Goal: Task Accomplishment & Management: Use online tool/utility

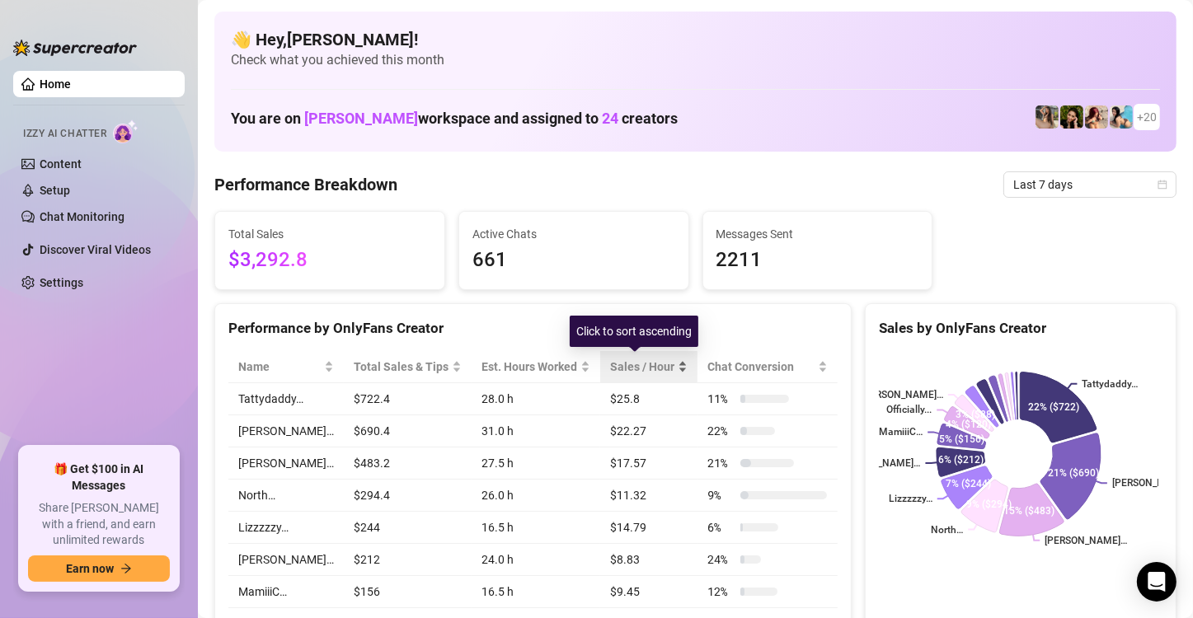
scroll to position [247, 0]
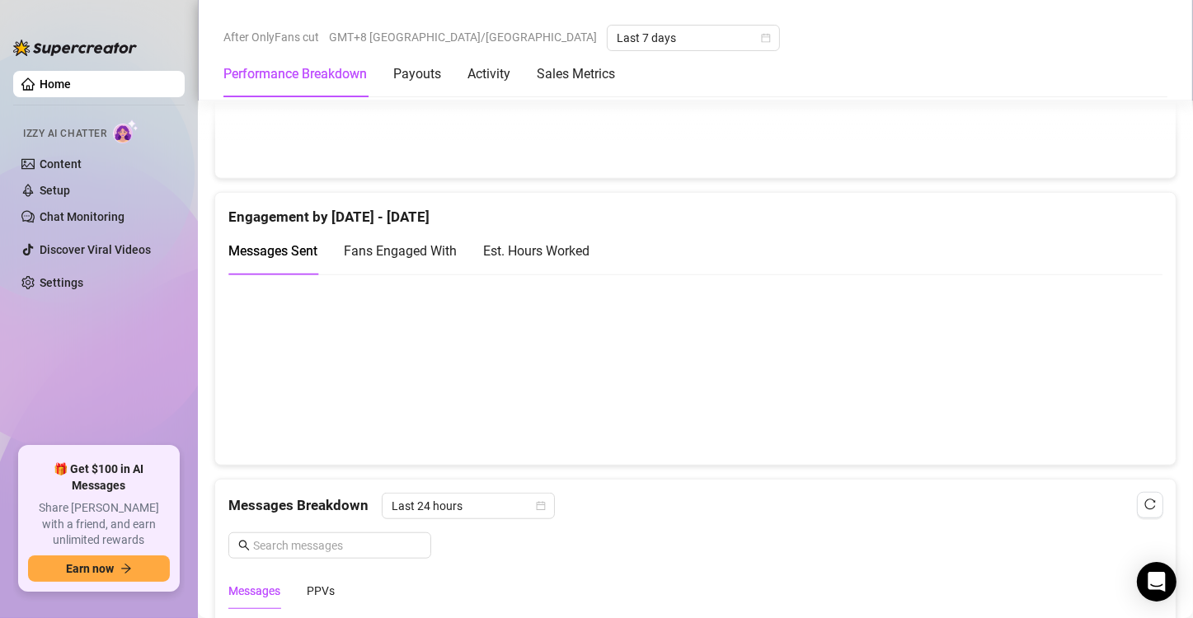
scroll to position [1237, 0]
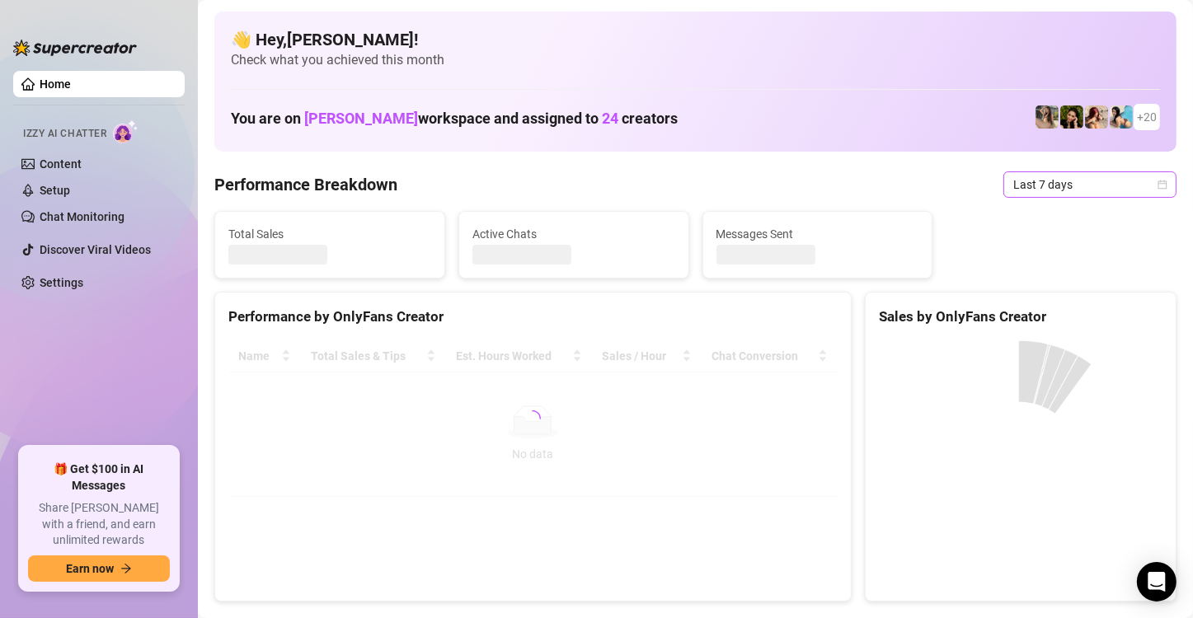
click at [1013, 191] on span "Last 7 days" at bounding box center [1089, 184] width 153 height 25
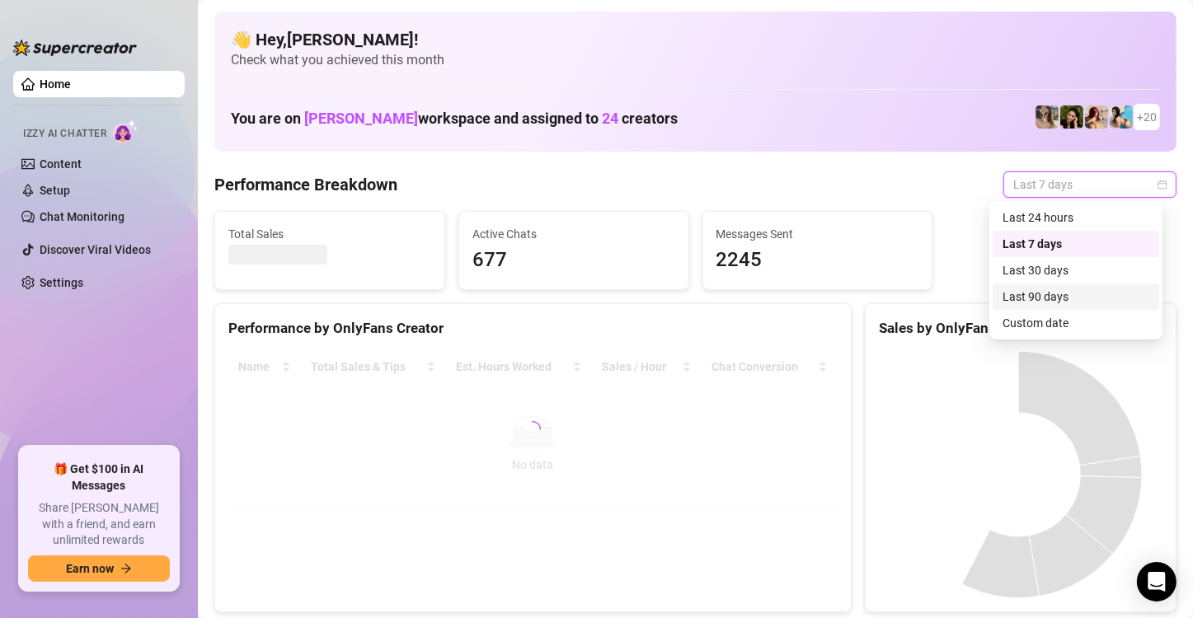
click at [1011, 289] on div "Last 90 days" at bounding box center [1076, 297] width 147 height 18
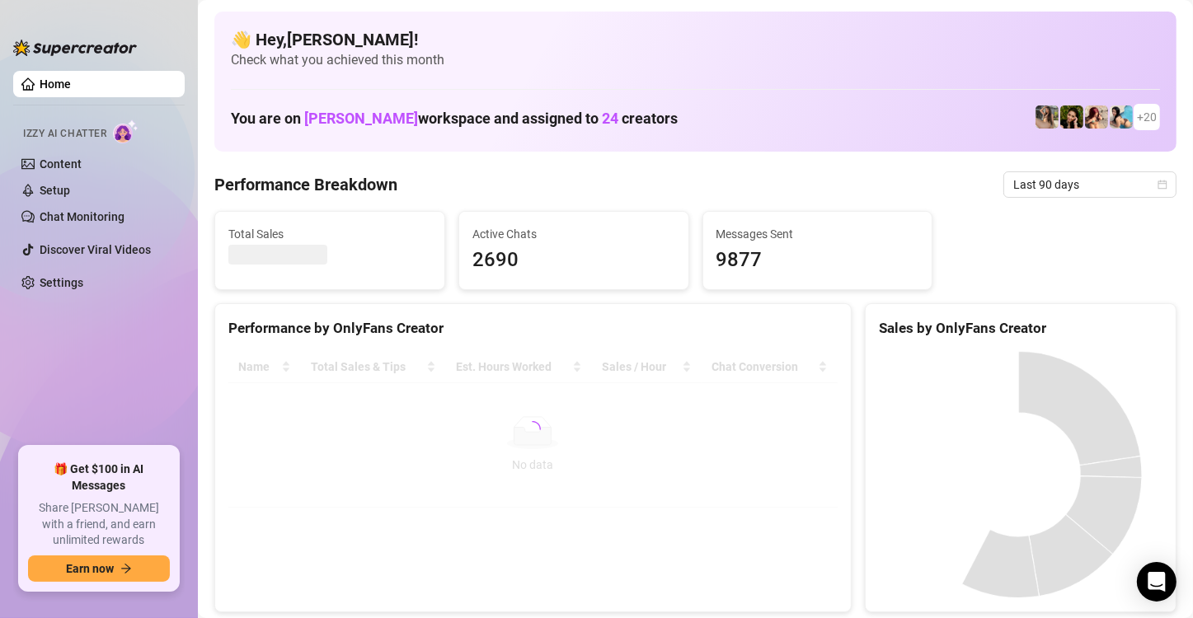
click at [33, 321] on ul "Home Izzy AI Chatter Content Setup Chat Monitoring Discover Viral Videos Settin…" at bounding box center [98, 252] width 171 height 376
click at [118, 357] on ul "Home Izzy AI Chatter Content Setup Chat Monitoring Discover Viral Videos Settin…" at bounding box center [98, 252] width 171 height 376
click at [211, 355] on div "Performance by OnlyFans Creator Name Total Sales & Tips Est. Hours Worked Sales…" at bounding box center [533, 458] width 651 height 310
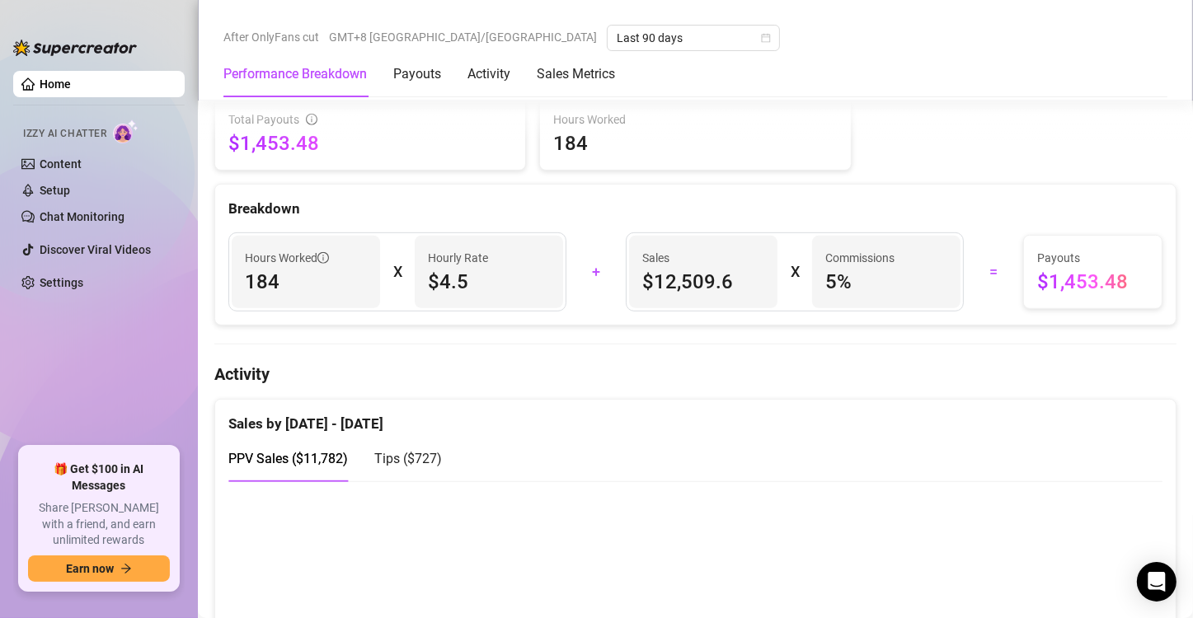
scroll to position [907, 0]
